Goal: Information Seeking & Learning: Learn about a topic

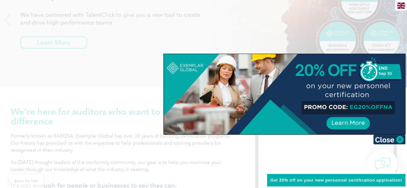
scroll to position [129, 0]
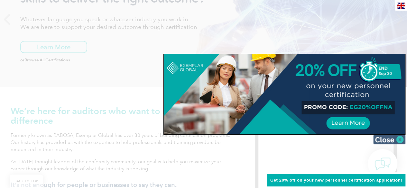
click at [399, 137] on img at bounding box center [390, 140] width 32 height 10
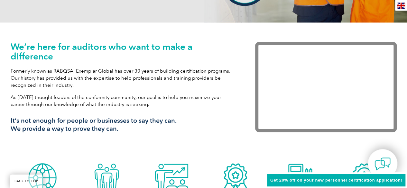
scroll to position [0, 0]
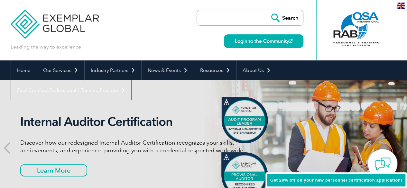
click at [232, 17] on input "search" at bounding box center [234, 17] width 68 height 15
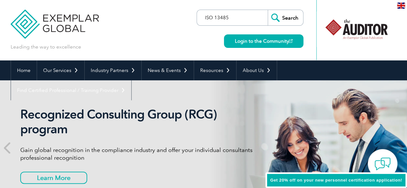
type input "ISO 13485"
click at [268, 10] on input "Search" at bounding box center [285, 17] width 35 height 15
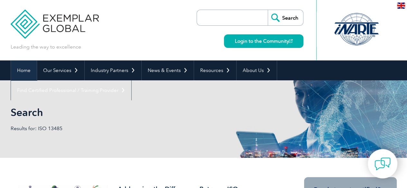
click at [27, 72] on link "Home" at bounding box center [24, 71] width 26 height 20
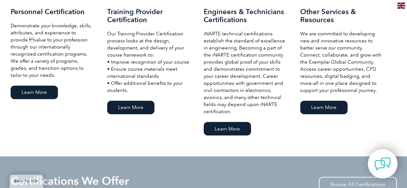
scroll to position [644, 0]
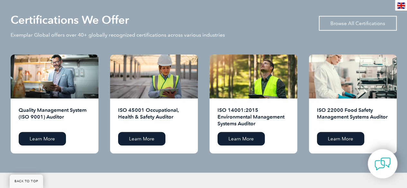
click at [364, 22] on link "Browse All Certifications" at bounding box center [358, 23] width 78 height 15
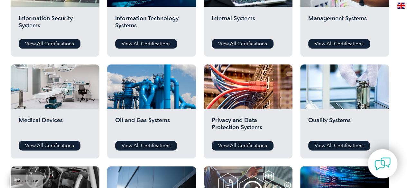
scroll to position [451, 0]
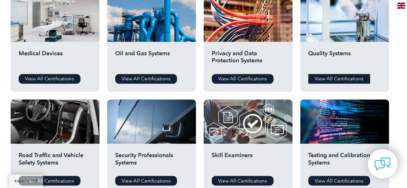
click at [339, 81] on link "View All Certifications" at bounding box center [339, 79] width 62 height 10
click at [55, 80] on link "View All Certifications" at bounding box center [50, 79] width 62 height 10
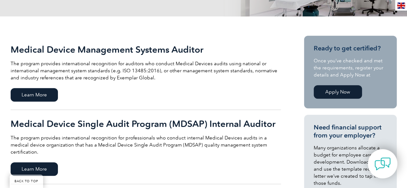
scroll to position [129, 0]
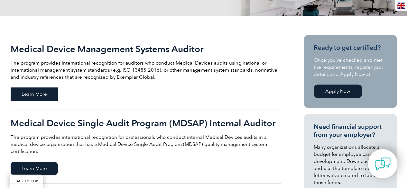
click at [44, 93] on span "Learn More" at bounding box center [34, 95] width 47 height 14
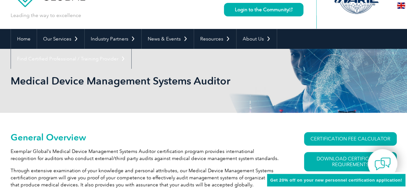
scroll to position [97, 0]
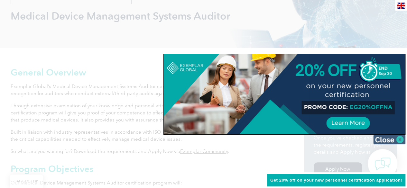
click at [402, 140] on img at bounding box center [390, 140] width 32 height 10
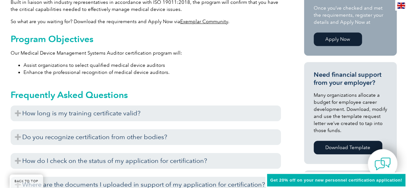
scroll to position [258, 0]
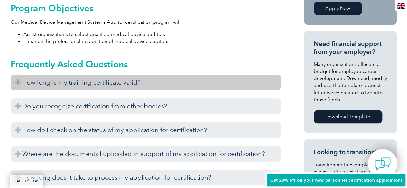
click at [17, 83] on h3 "How long is my training certificate valid?" at bounding box center [146, 83] width 270 height 16
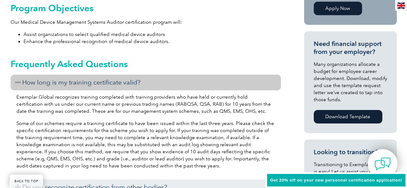
click at [17, 83] on h3 "How long is my training certificate valid?" at bounding box center [146, 83] width 270 height 16
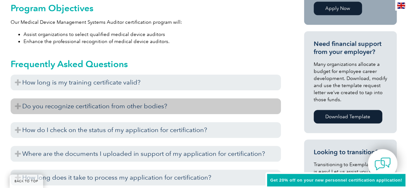
click at [19, 107] on h3 "Do you recognize certification from other bodies?" at bounding box center [146, 107] width 270 height 16
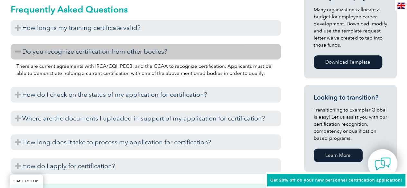
scroll to position [322, 0]
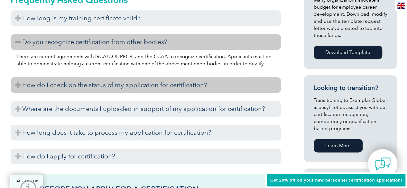
click at [19, 85] on h3 "How do I check on the status of my application for certification?" at bounding box center [146, 85] width 270 height 16
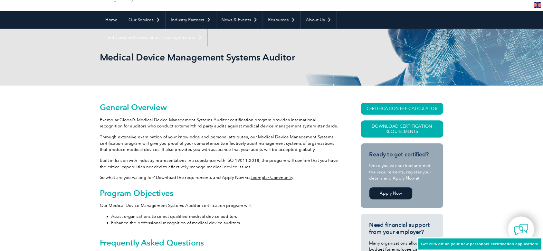
scroll to position [48, 0]
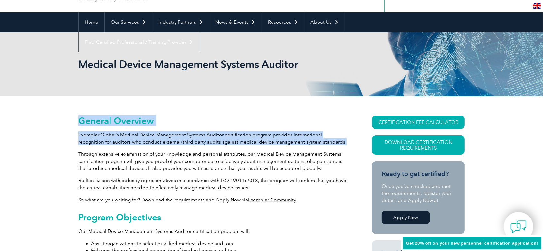
drag, startPoint x: 76, startPoint y: 134, endPoint x: 319, endPoint y: 142, distance: 243.9
click at [255, 124] on h2 "General Overview" at bounding box center [213, 121] width 270 height 10
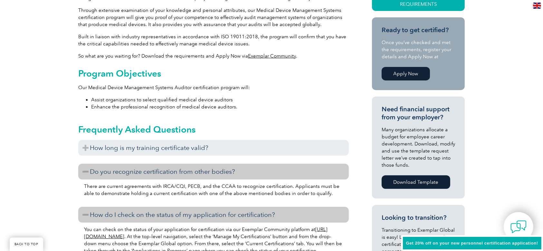
scroll to position [0, 0]
